Goal: Information Seeking & Learning: Find specific fact

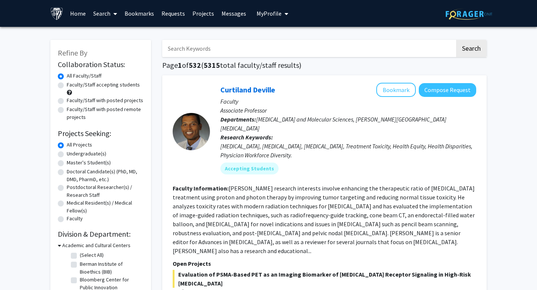
click at [199, 47] on input "Search Keywords" at bounding box center [308, 48] width 292 height 17
click at [456, 40] on button "Search" at bounding box center [471, 48] width 31 height 17
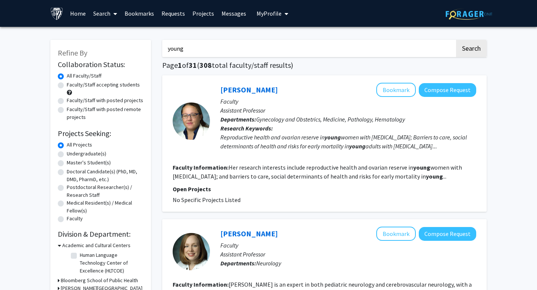
drag, startPoint x: 216, startPoint y: 48, endPoint x: 139, endPoint y: 48, distance: 77.5
click at [456, 40] on button "Search" at bounding box center [471, 48] width 31 height 17
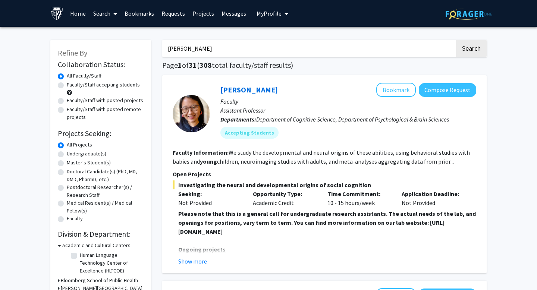
click at [187, 49] on input "[PERSON_NAME]" at bounding box center [308, 48] width 292 height 17
type input "[PERSON_NAME]"
click at [456, 40] on button "Search" at bounding box center [471, 48] width 31 height 17
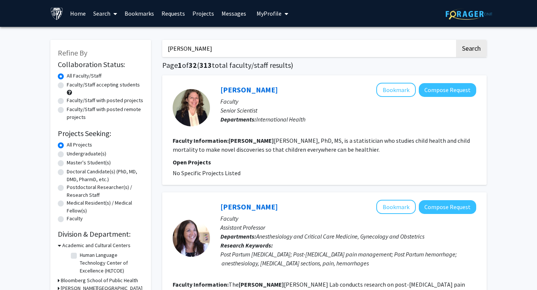
click at [111, 15] on span at bounding box center [113, 14] width 7 height 26
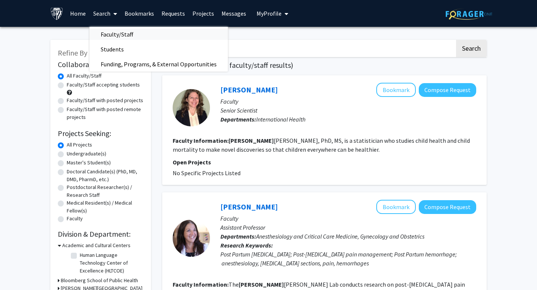
click at [119, 34] on span "Faculty/Staff" at bounding box center [116, 34] width 55 height 15
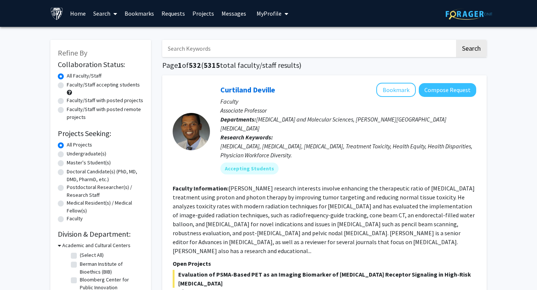
click at [260, 51] on input "Search Keywords" at bounding box center [308, 48] width 292 height 17
type input "[PERSON_NAME]"
click at [456, 40] on button "Search" at bounding box center [471, 48] width 31 height 17
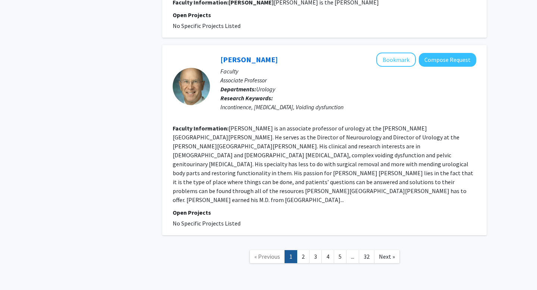
scroll to position [1358, 0]
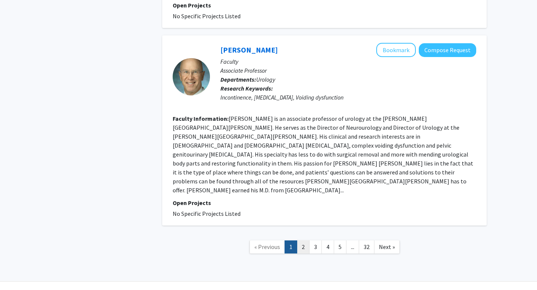
click at [304, 240] on link "2" at bounding box center [303, 246] width 13 height 13
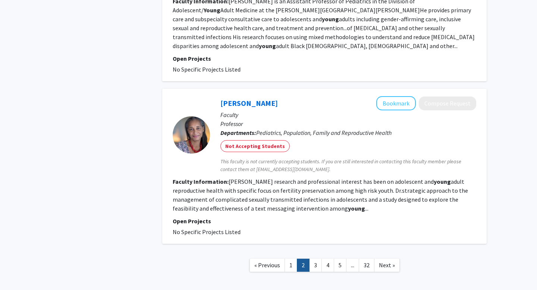
scroll to position [1177, 0]
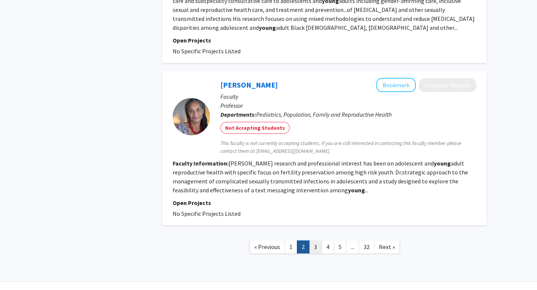
click at [318, 240] on link "3" at bounding box center [315, 246] width 13 height 13
